Goal: Book appointment/travel/reservation

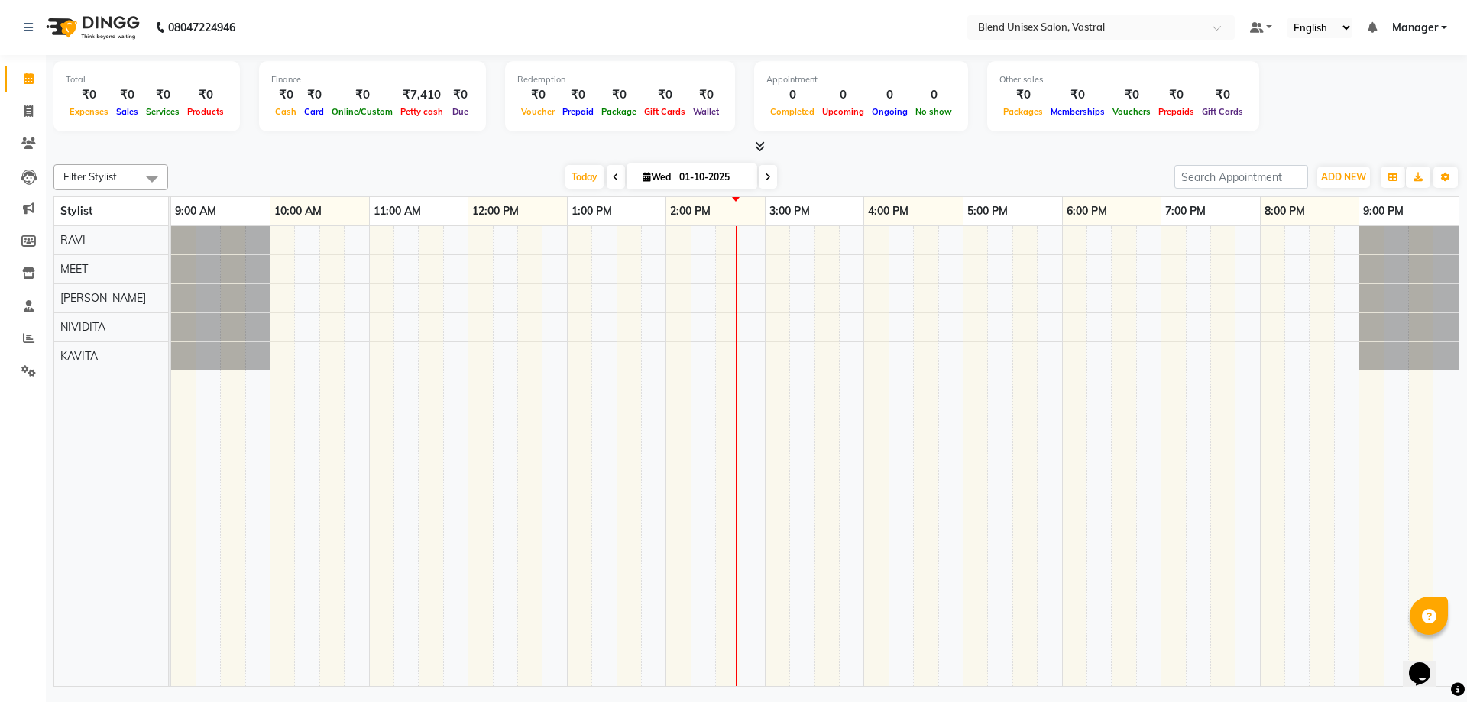
click at [765, 181] on icon at bounding box center [768, 177] width 6 height 9
type input "02-10-2025"
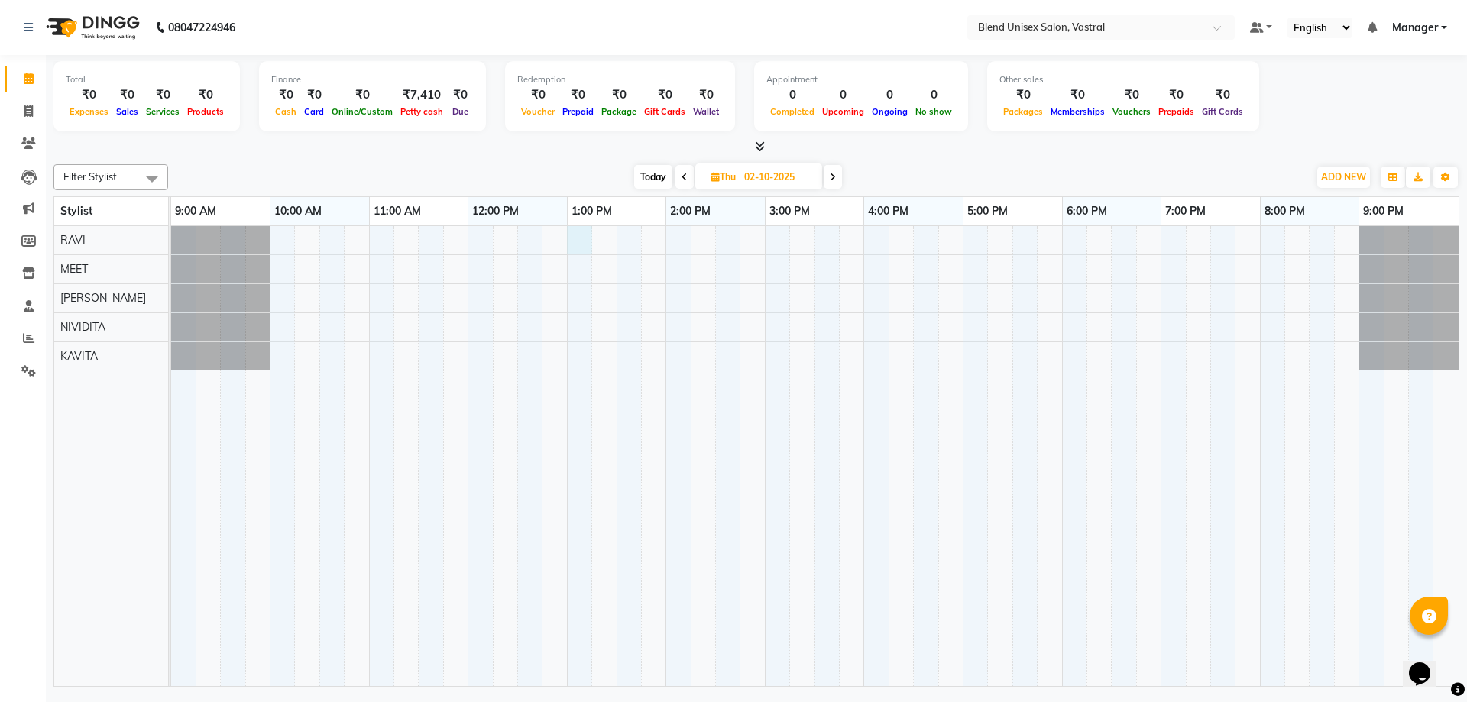
click at [573, 244] on div at bounding box center [814, 456] width 1287 height 460
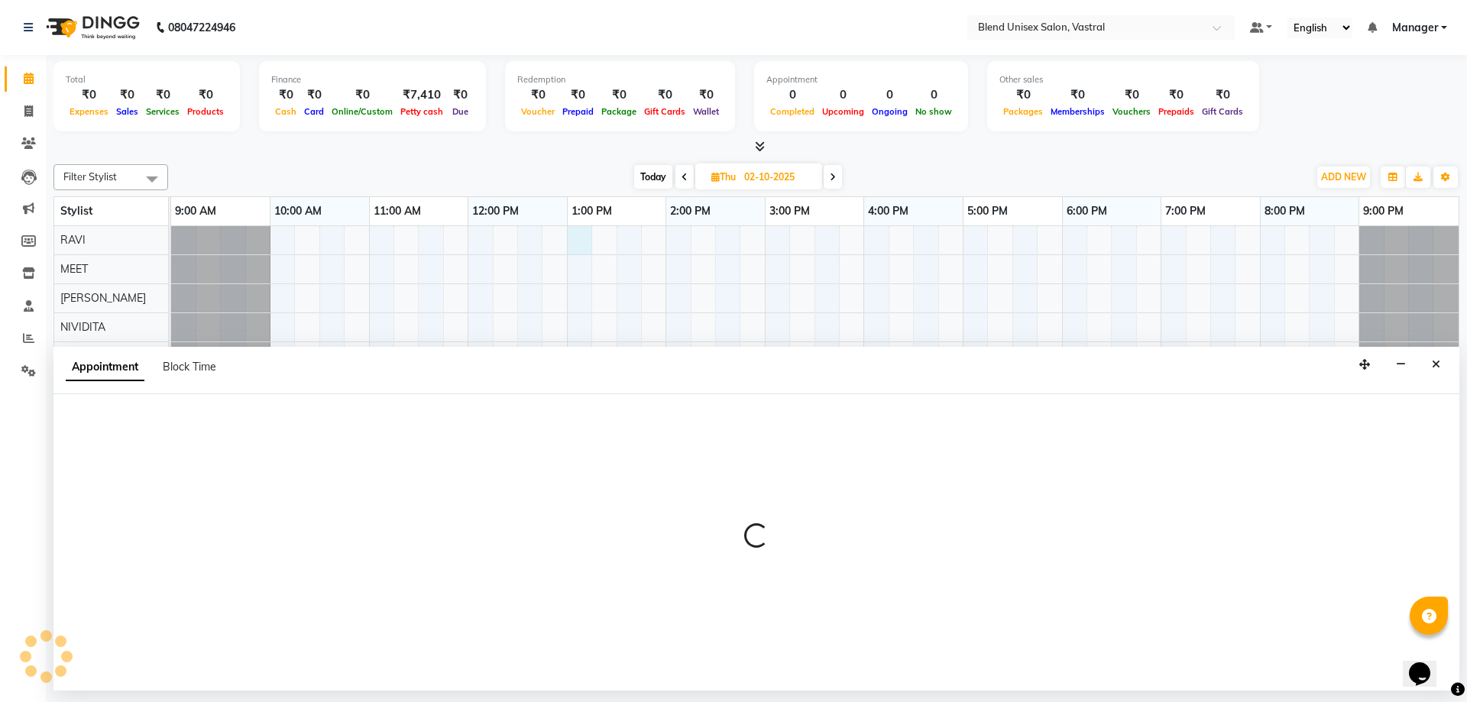
select select "92885"
select select "780"
select select "tentative"
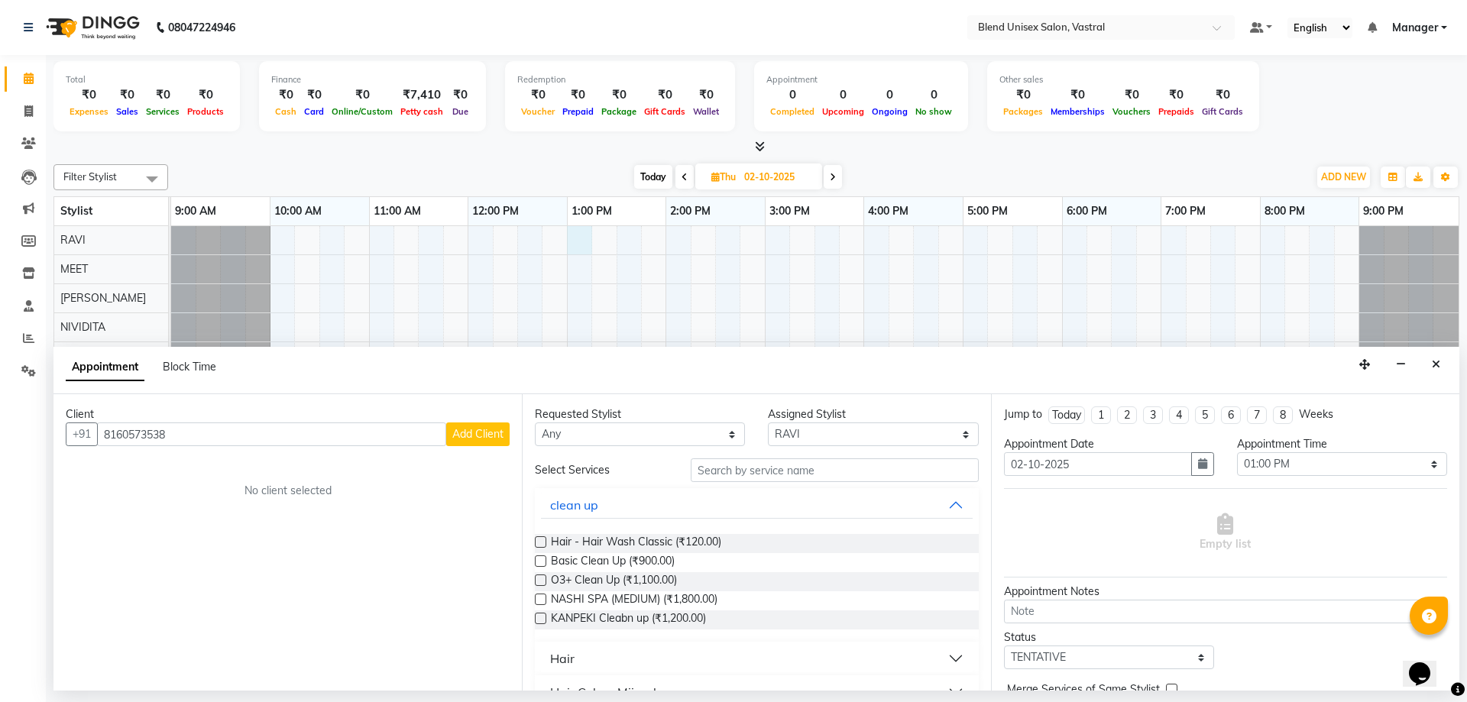
type input "8160573538"
click at [458, 428] on span "Add Client" at bounding box center [477, 434] width 51 height 14
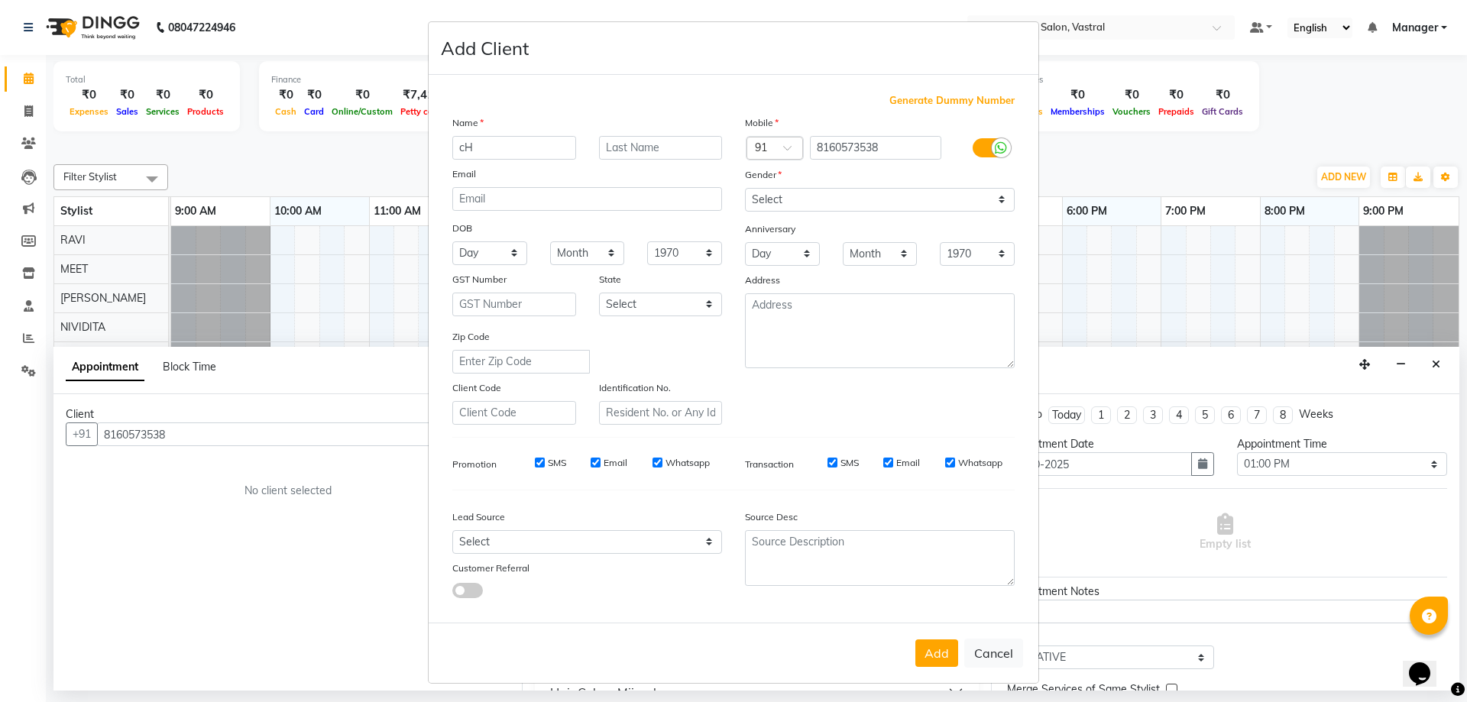
type input "c"
type input "CHIRAG"
click at [778, 205] on select "Select [DEMOGRAPHIC_DATA] [DEMOGRAPHIC_DATA] Other Prefer Not To Say" at bounding box center [880, 200] width 270 height 24
select select "[DEMOGRAPHIC_DATA]"
click at [745, 188] on select "Select [DEMOGRAPHIC_DATA] [DEMOGRAPHIC_DATA] Other Prefer Not To Say" at bounding box center [880, 200] width 270 height 24
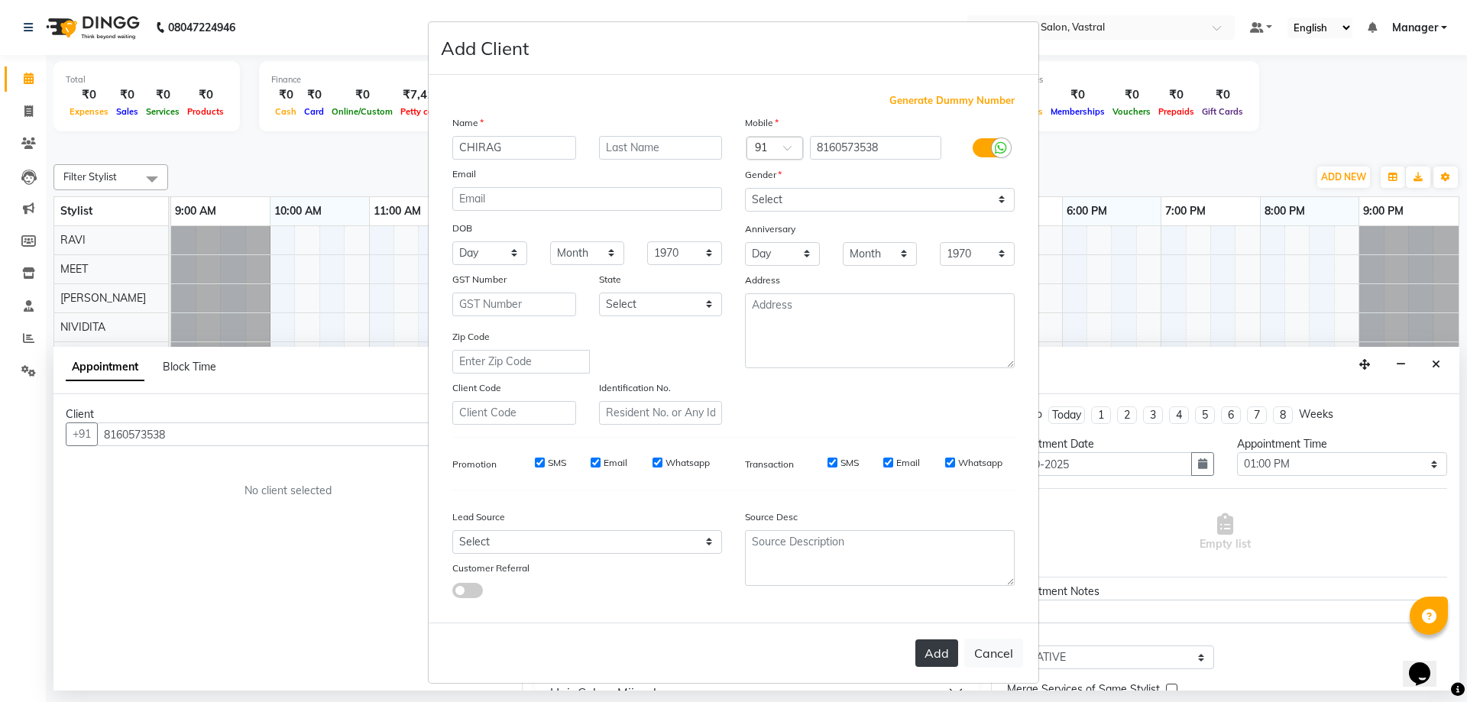
click at [940, 657] on button "Add" at bounding box center [936, 653] width 43 height 28
select select
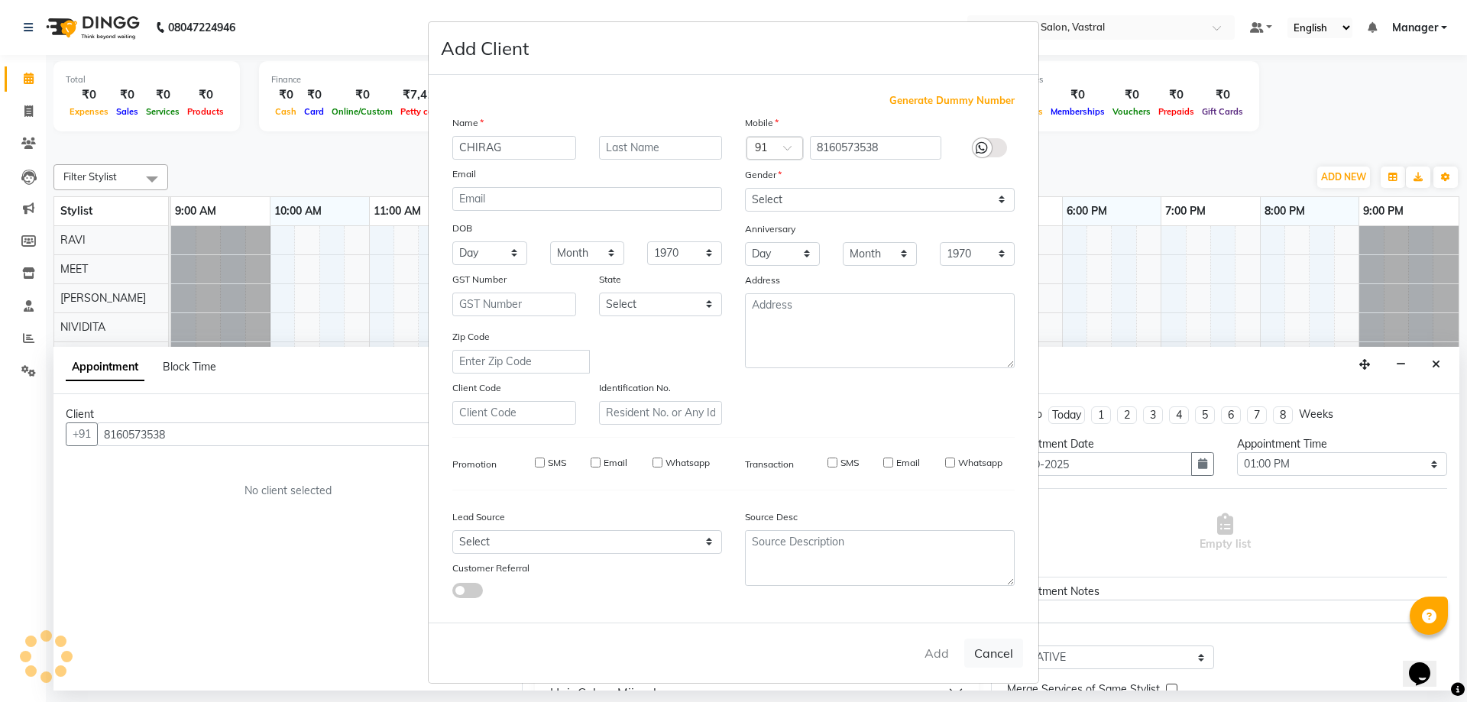
select select
checkbox input "false"
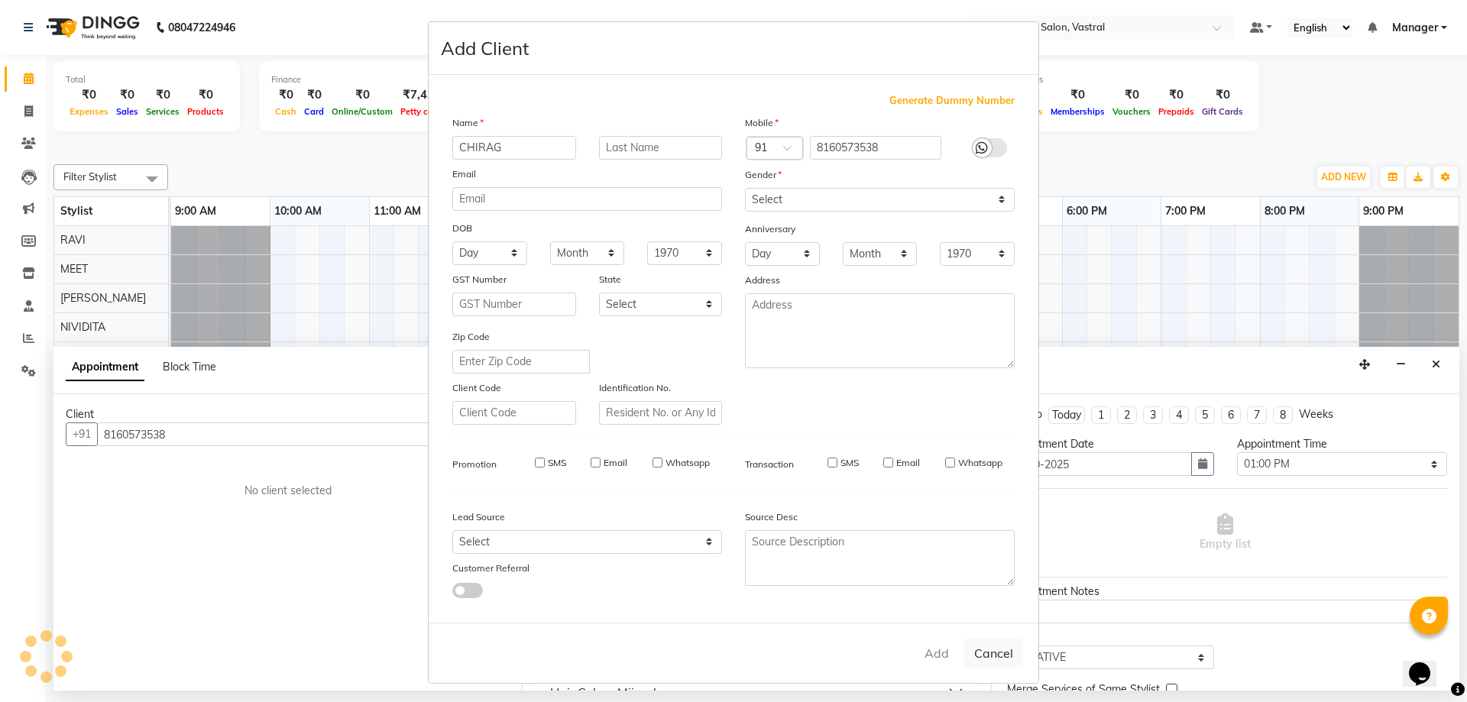
checkbox input "false"
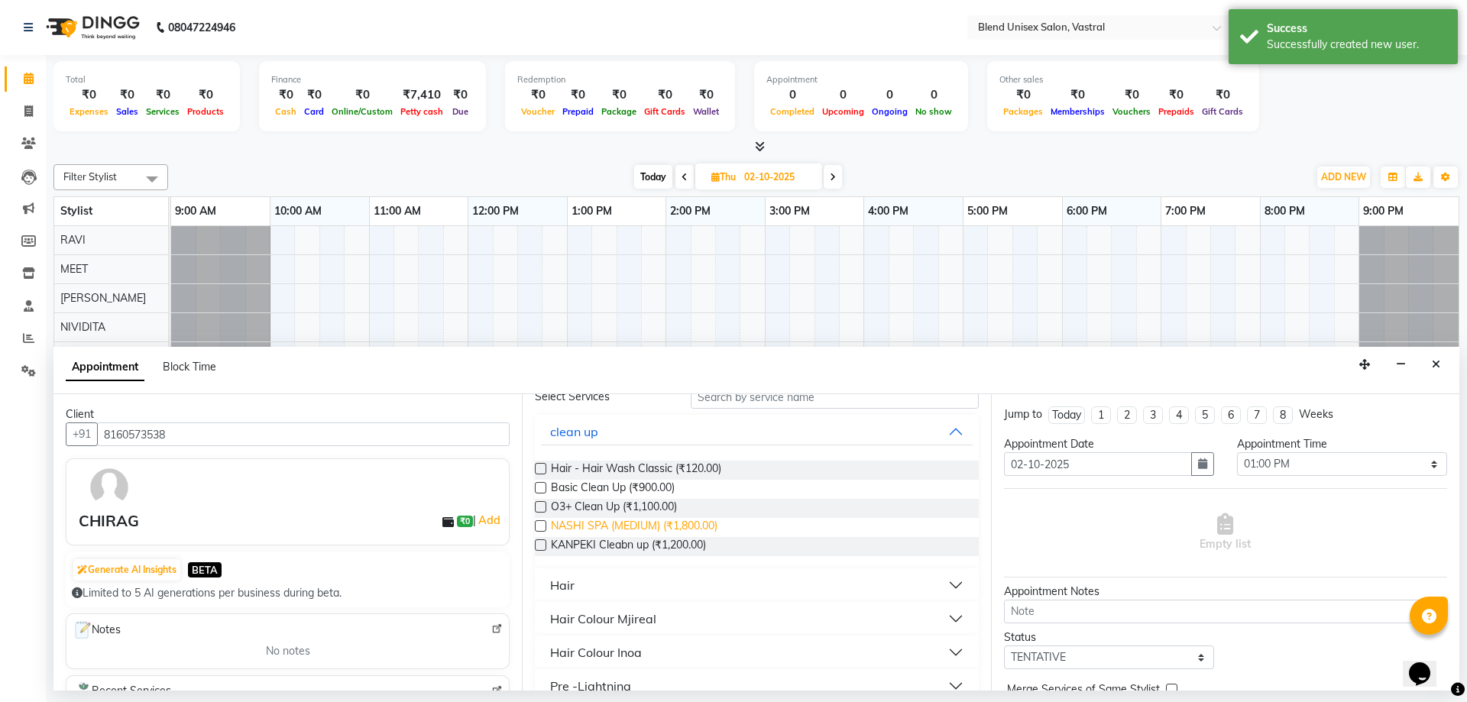
scroll to position [153, 0]
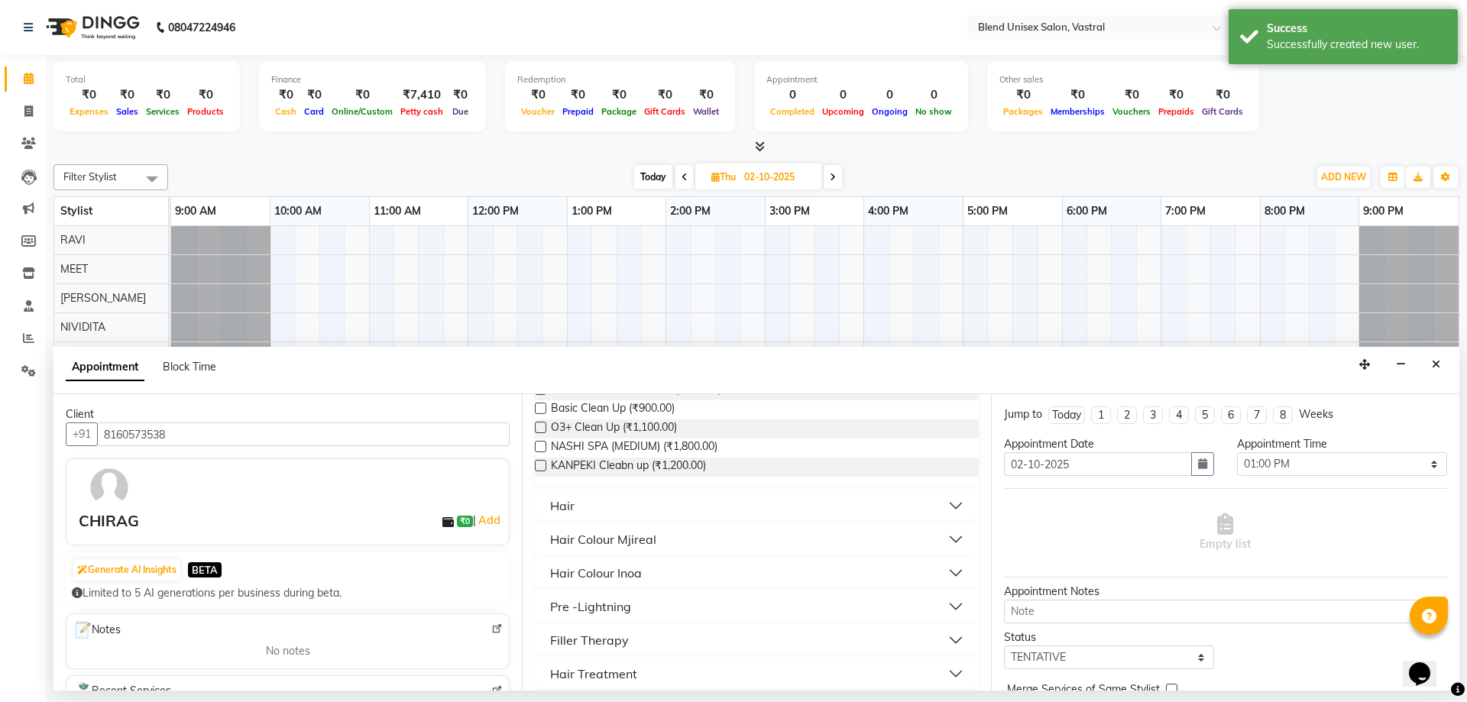
click at [604, 505] on button "Hair" at bounding box center [756, 506] width 431 height 28
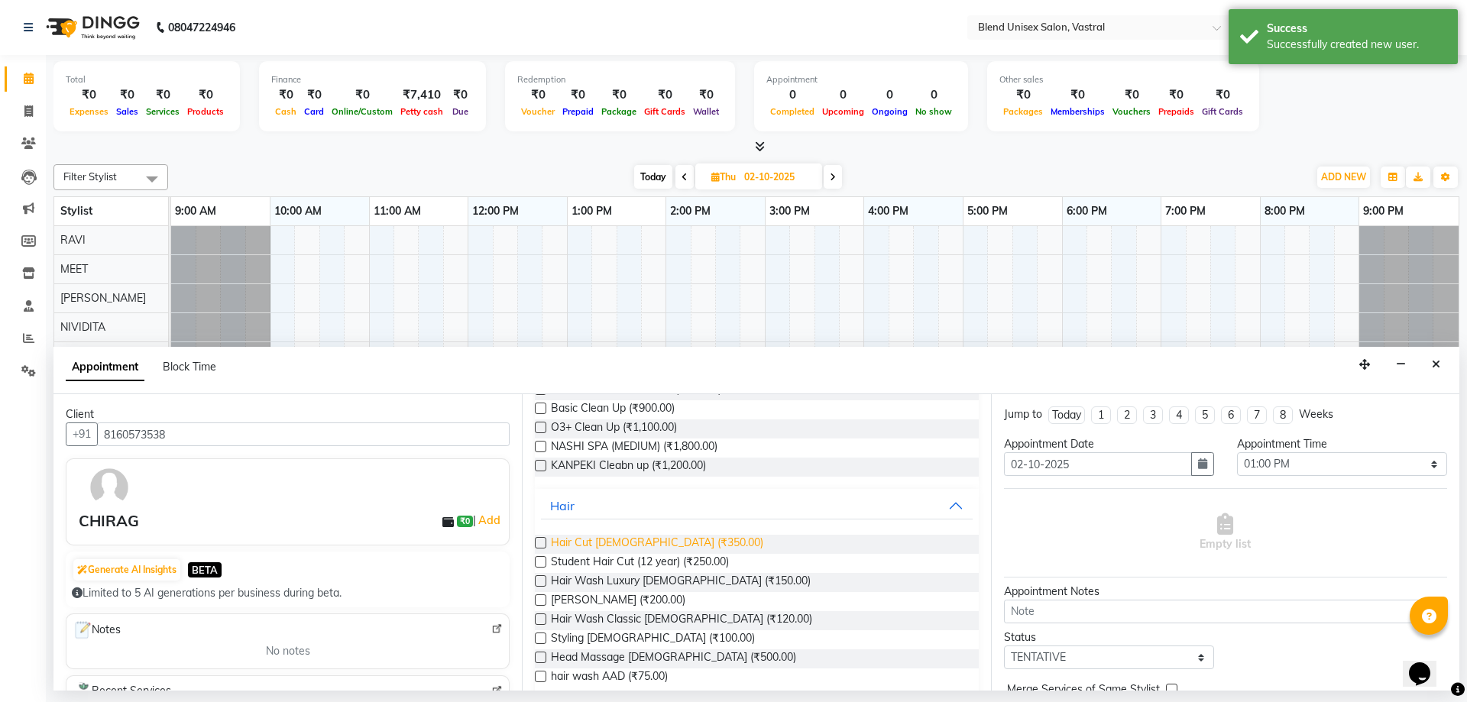
click at [592, 547] on span "Hair Cut [DEMOGRAPHIC_DATA] (₹350.00)" at bounding box center [657, 544] width 212 height 19
checkbox input "false"
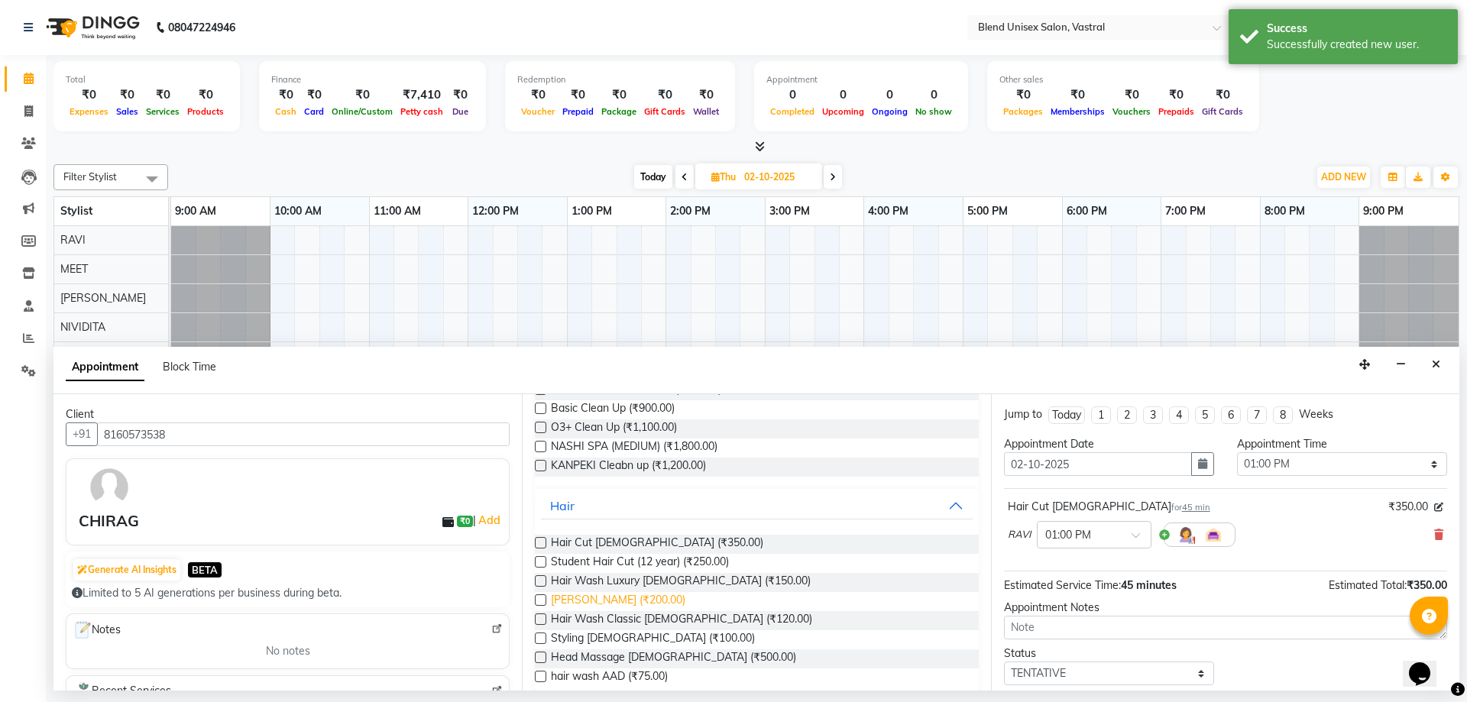
click at [582, 605] on span "[PERSON_NAME] (₹200.00)" at bounding box center [618, 601] width 134 height 19
checkbox input "false"
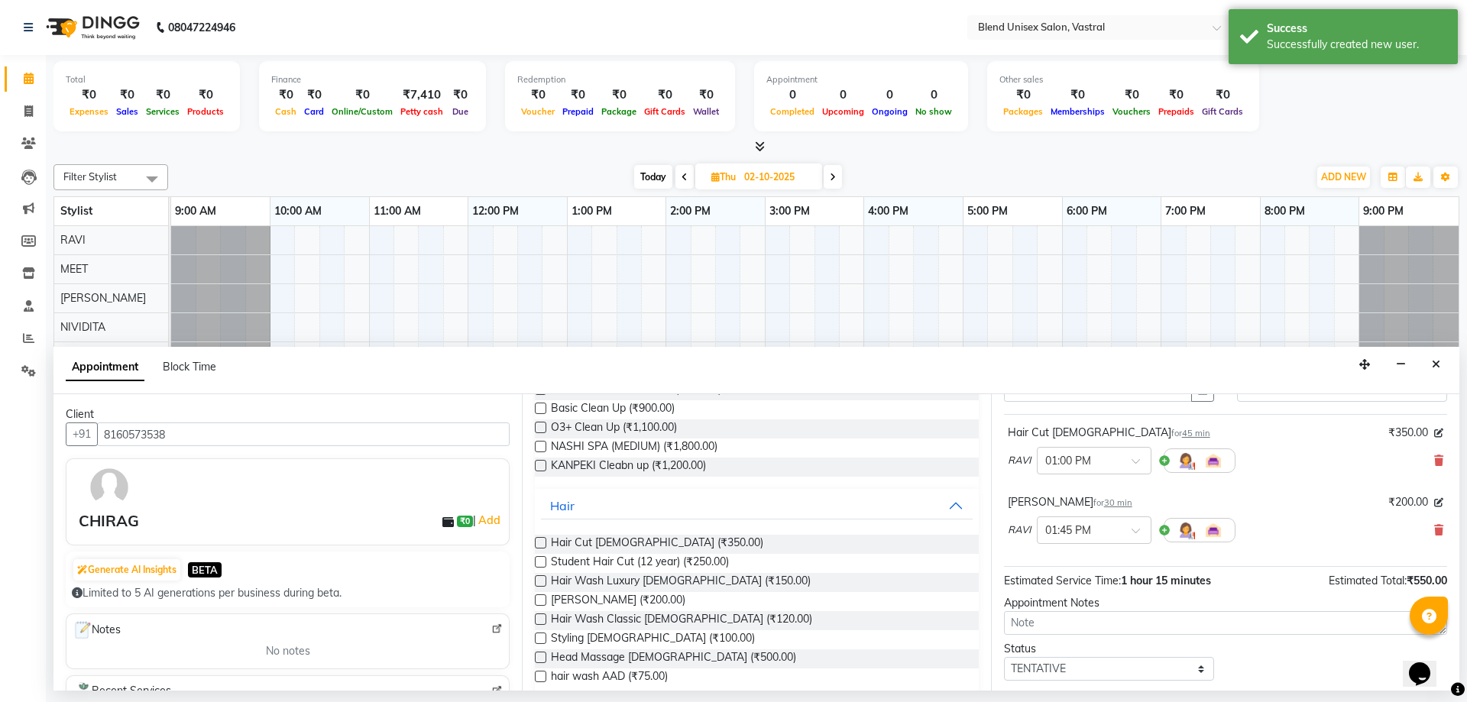
scroll to position [160, 0]
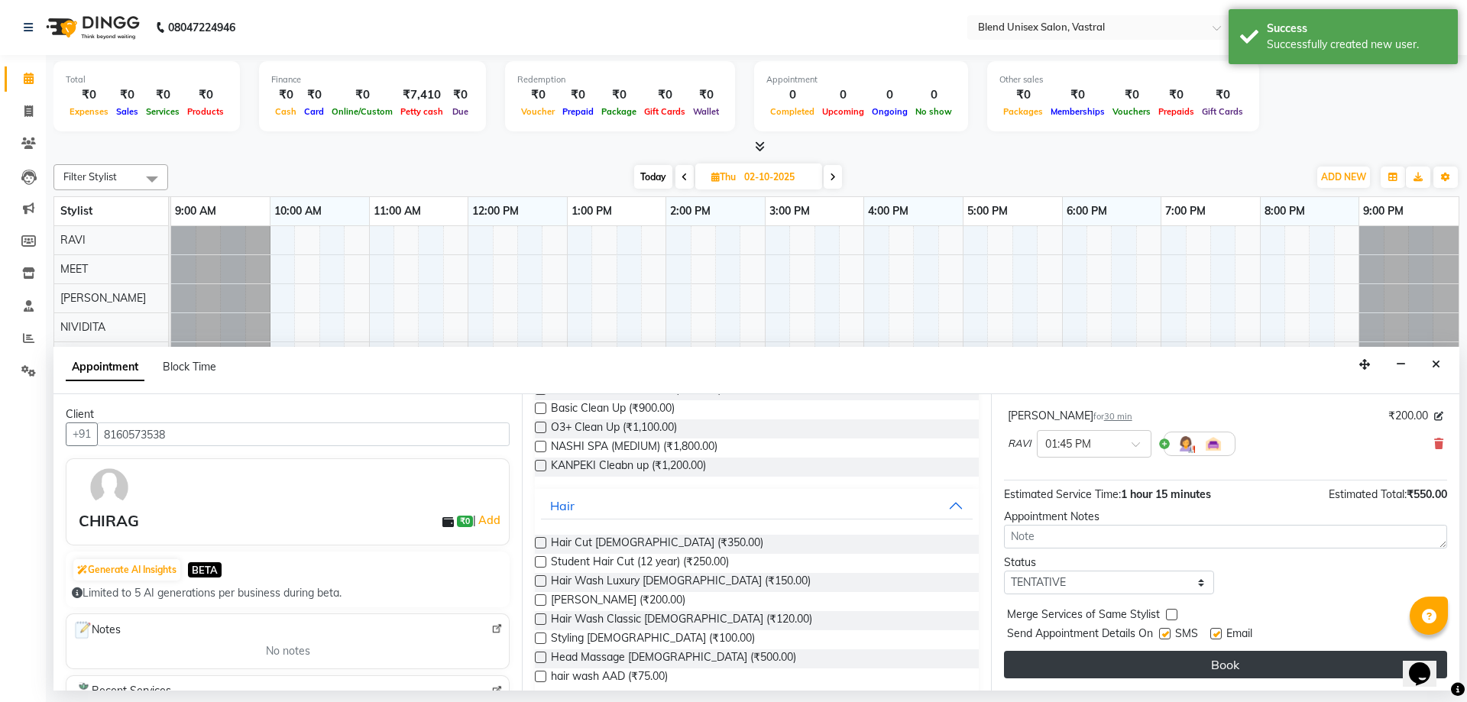
click at [1338, 672] on button "Book" at bounding box center [1225, 665] width 443 height 28
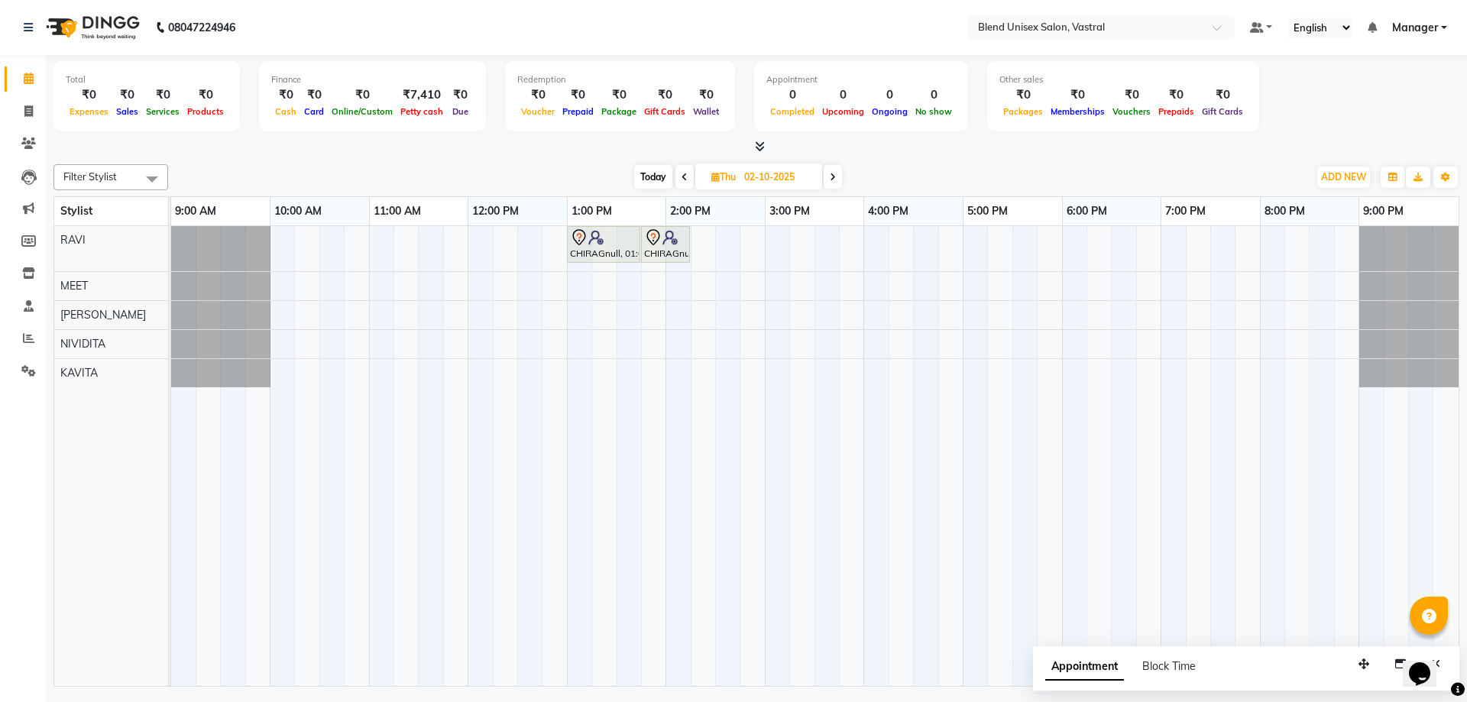
click at [648, 170] on span "Today" at bounding box center [653, 177] width 38 height 24
type input "01-10-2025"
